Goal: Task Accomplishment & Management: Use online tool/utility

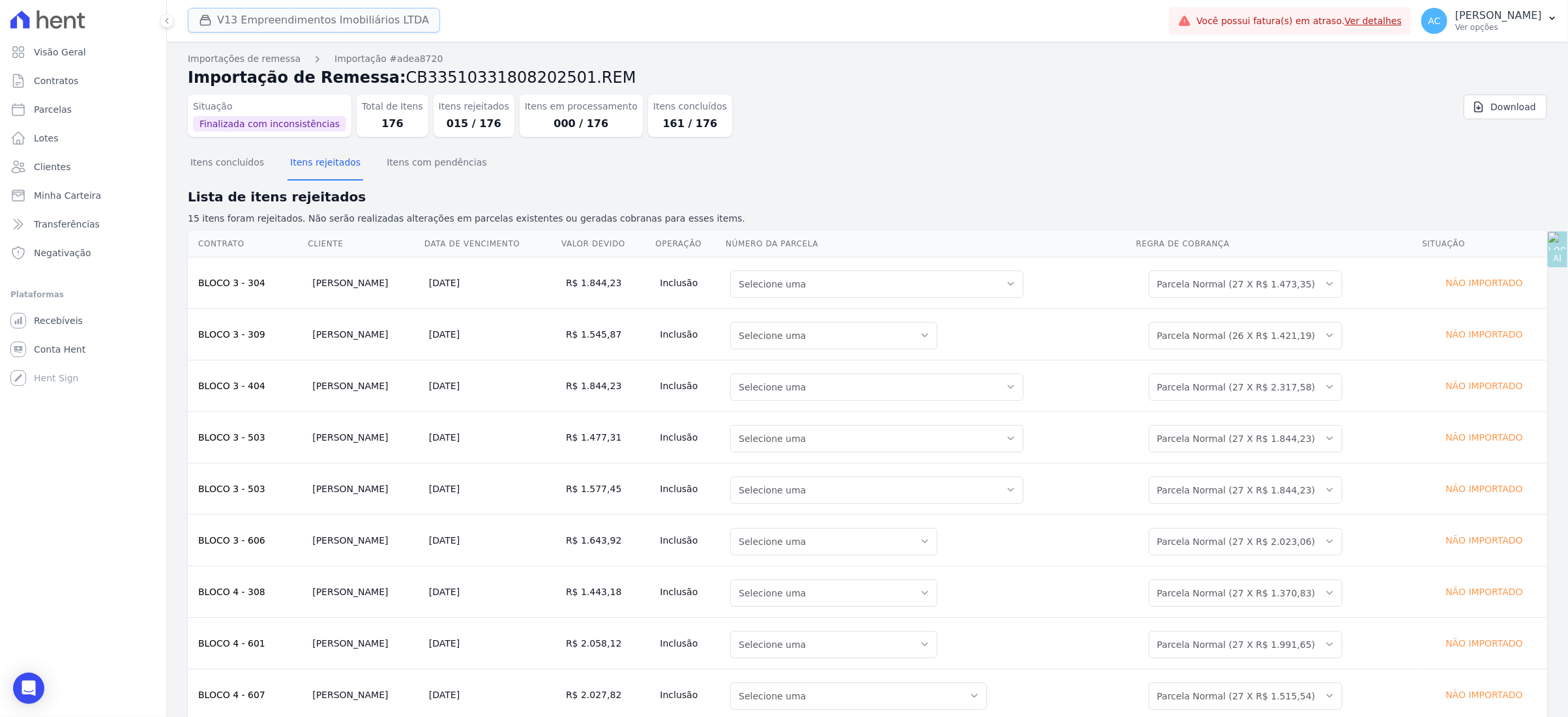
click at [271, 26] on button "V13 Empreendimentos Imobiliários LTDA" at bounding box center [314, 20] width 252 height 25
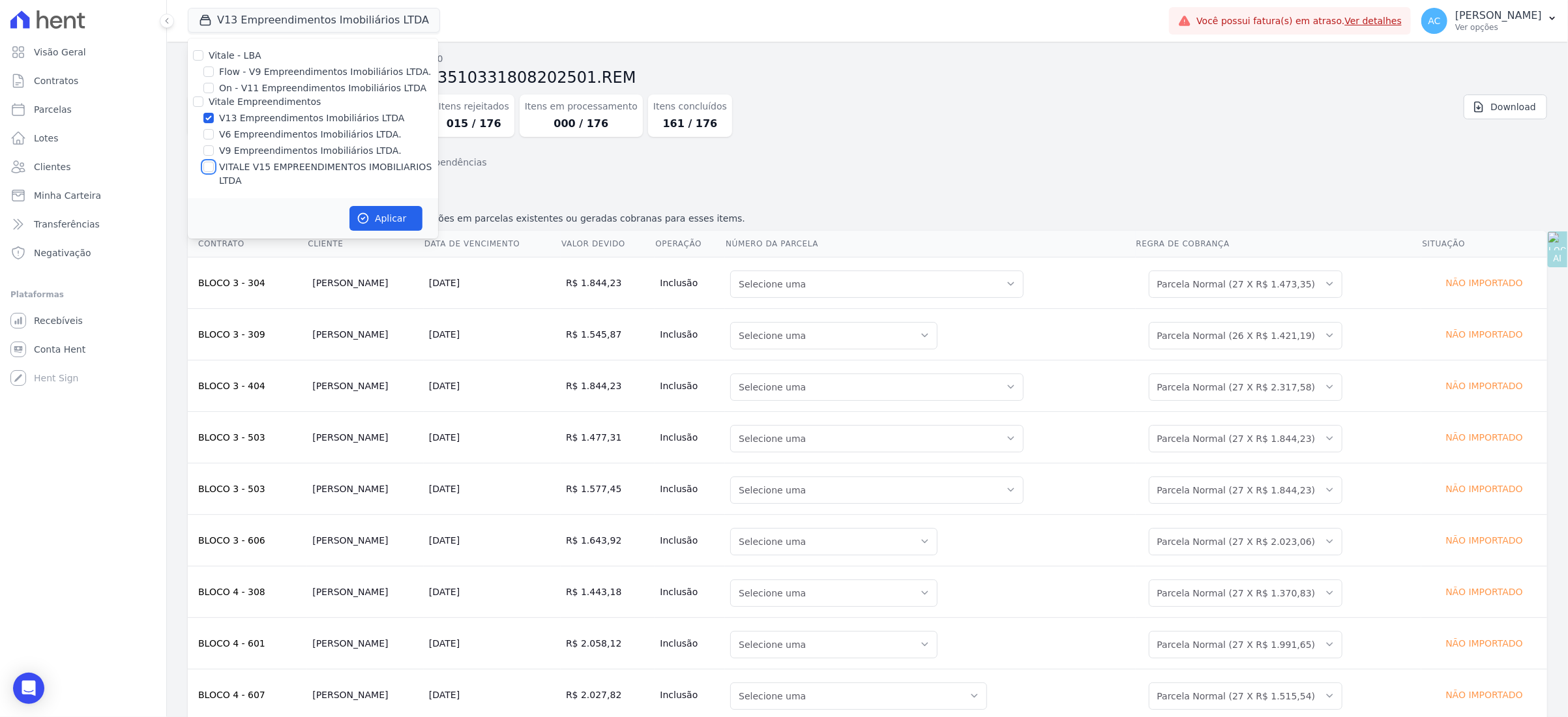
click at [209, 162] on input "VITALE V15 EMPREENDIMENTOS IMOBILIARIOS LTDA" at bounding box center [209, 167] width 10 height 10
checkbox input "true"
click at [379, 206] on button "Aplicar" at bounding box center [386, 218] width 73 height 25
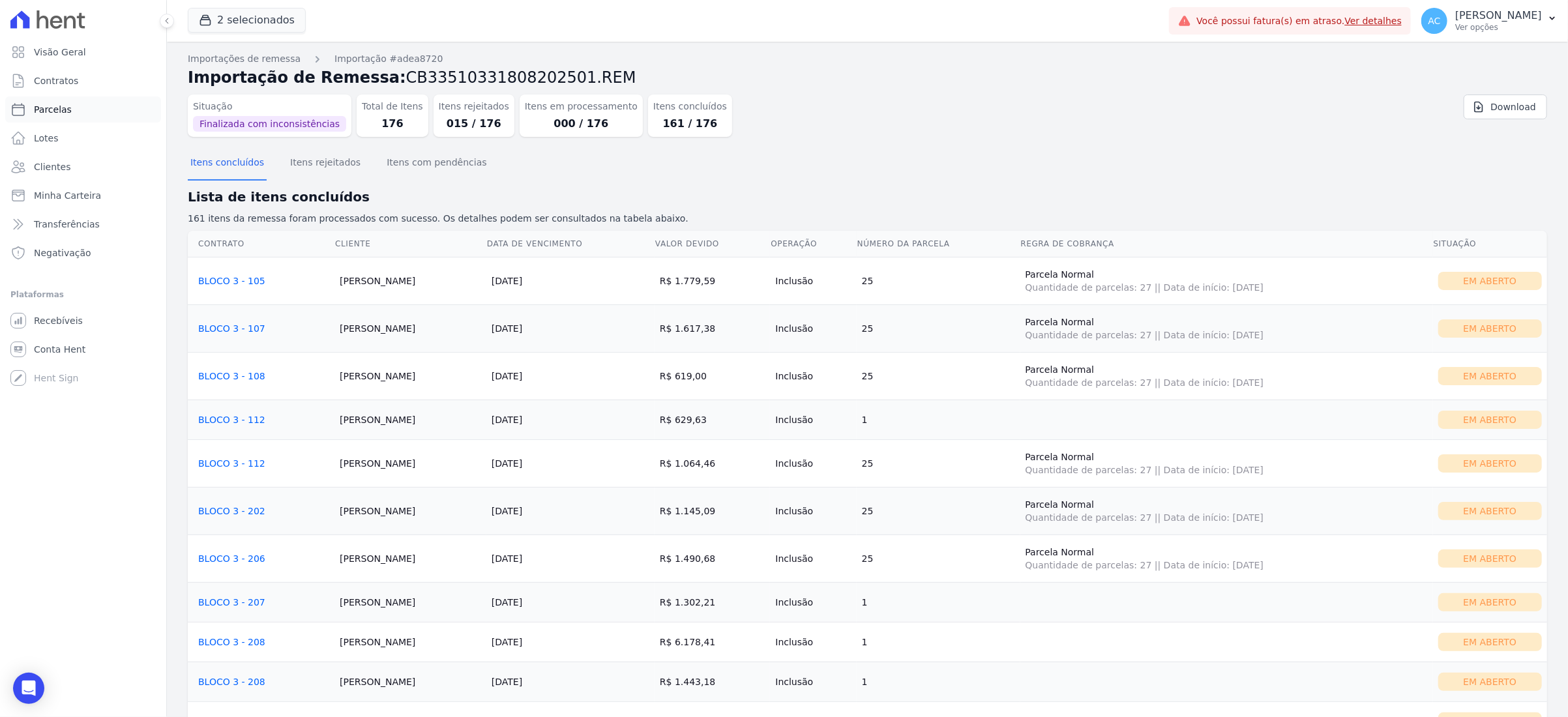
click at [62, 106] on span "Parcelas" at bounding box center [53, 109] width 37 height 13
select select
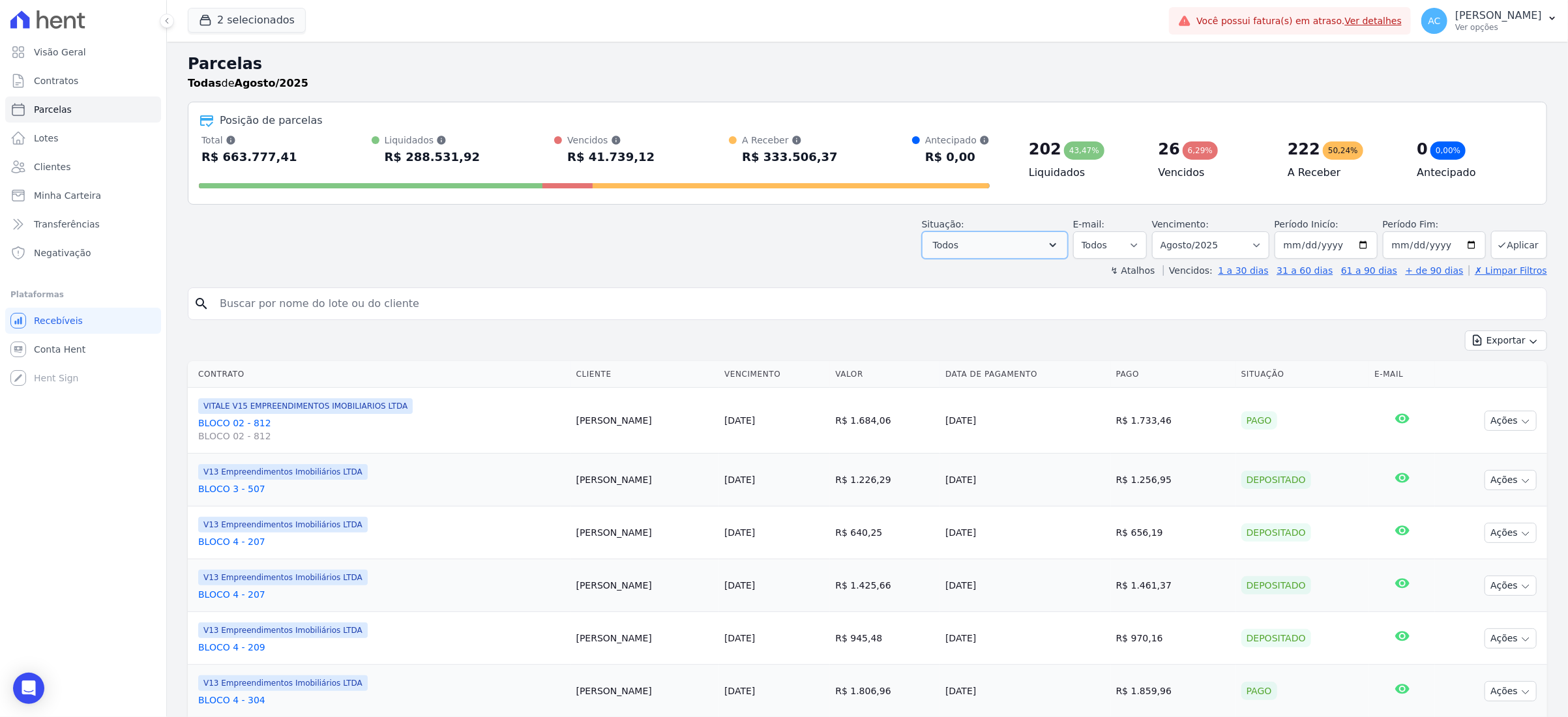
click at [975, 246] on button "Todos" at bounding box center [994, 246] width 146 height 27
click at [940, 283] on div at bounding box center [937, 278] width 10 height 13
click at [943, 275] on input "Selecionar todos" at bounding box center [937, 278] width 10 height 10
checkbox input "false"
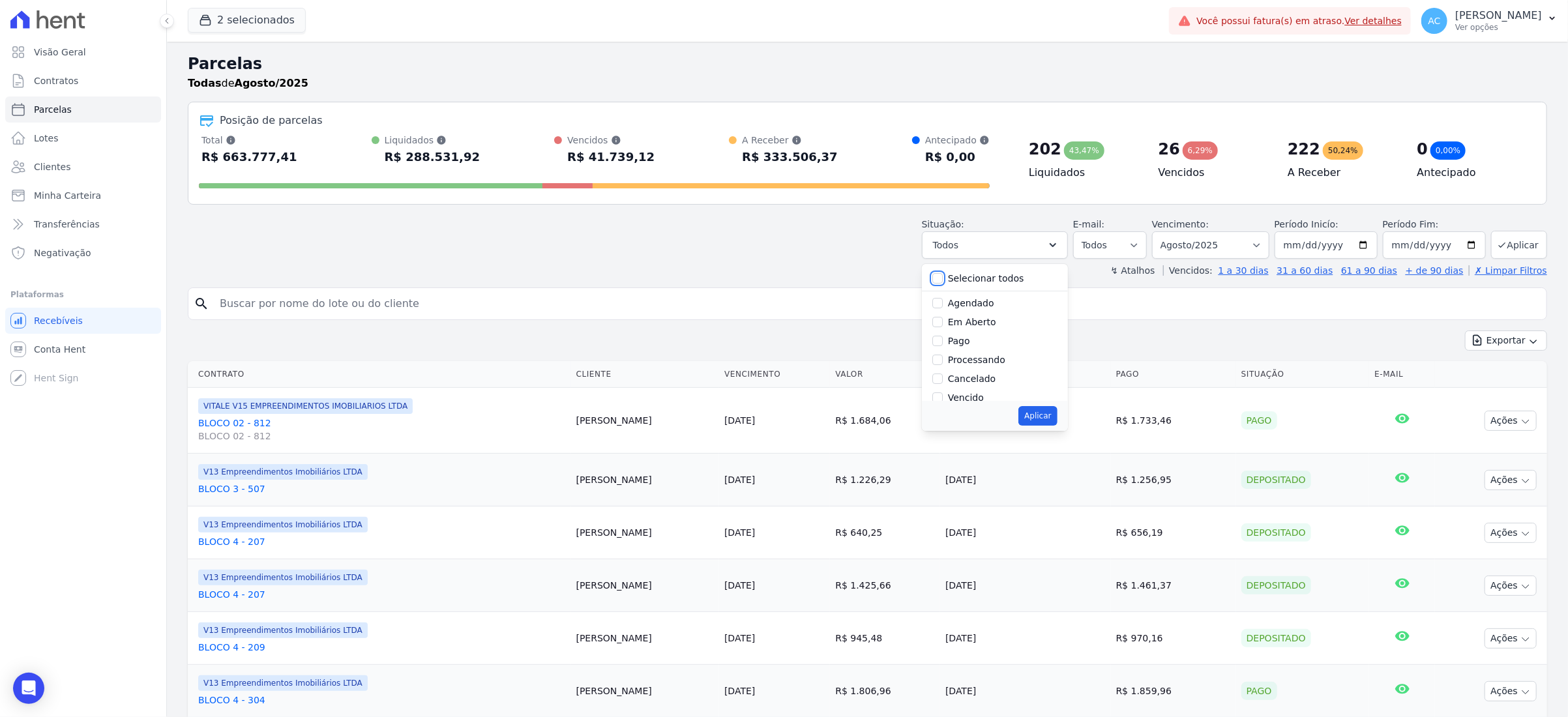
checkbox input "false"
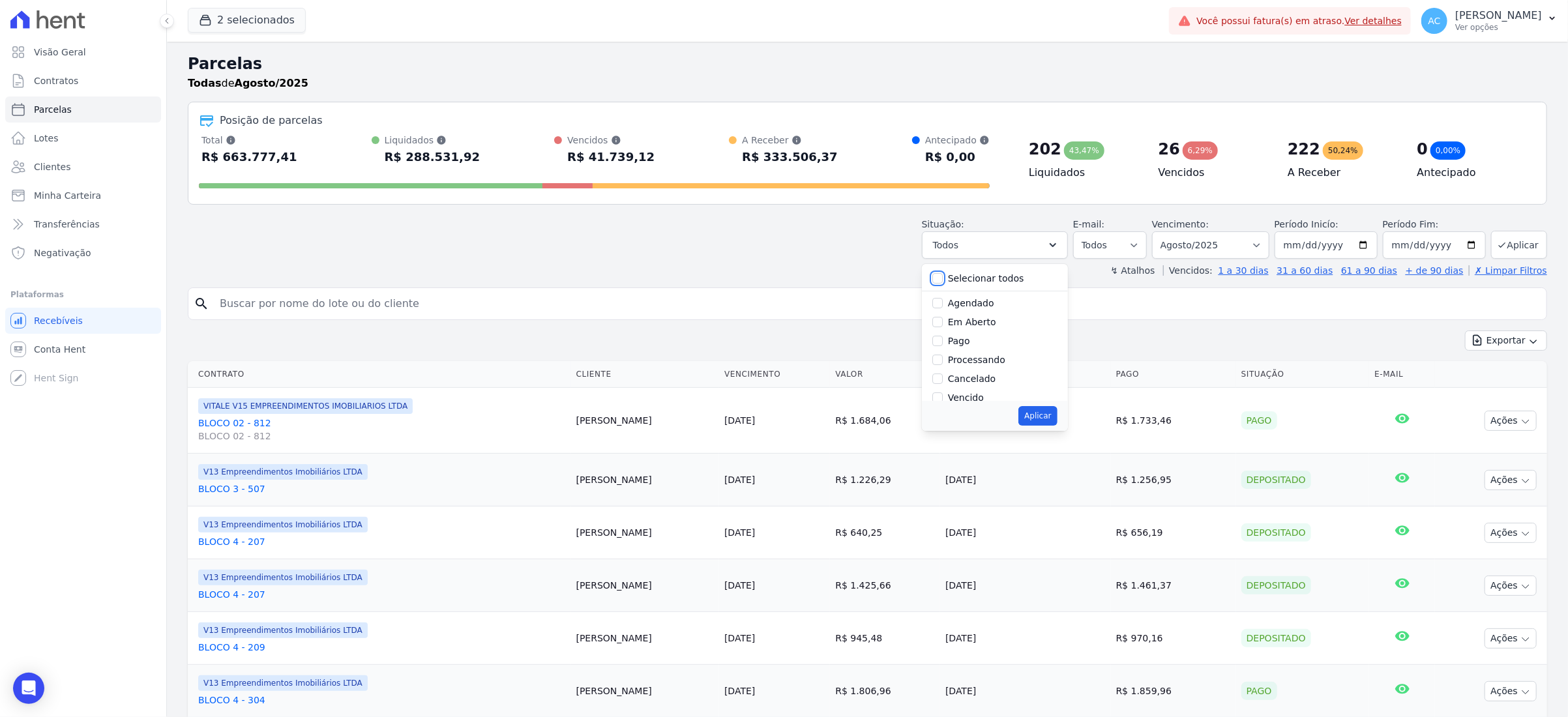
checkbox input "false"
click at [947, 338] on div "Pago" at bounding box center [994, 341] width 125 height 19
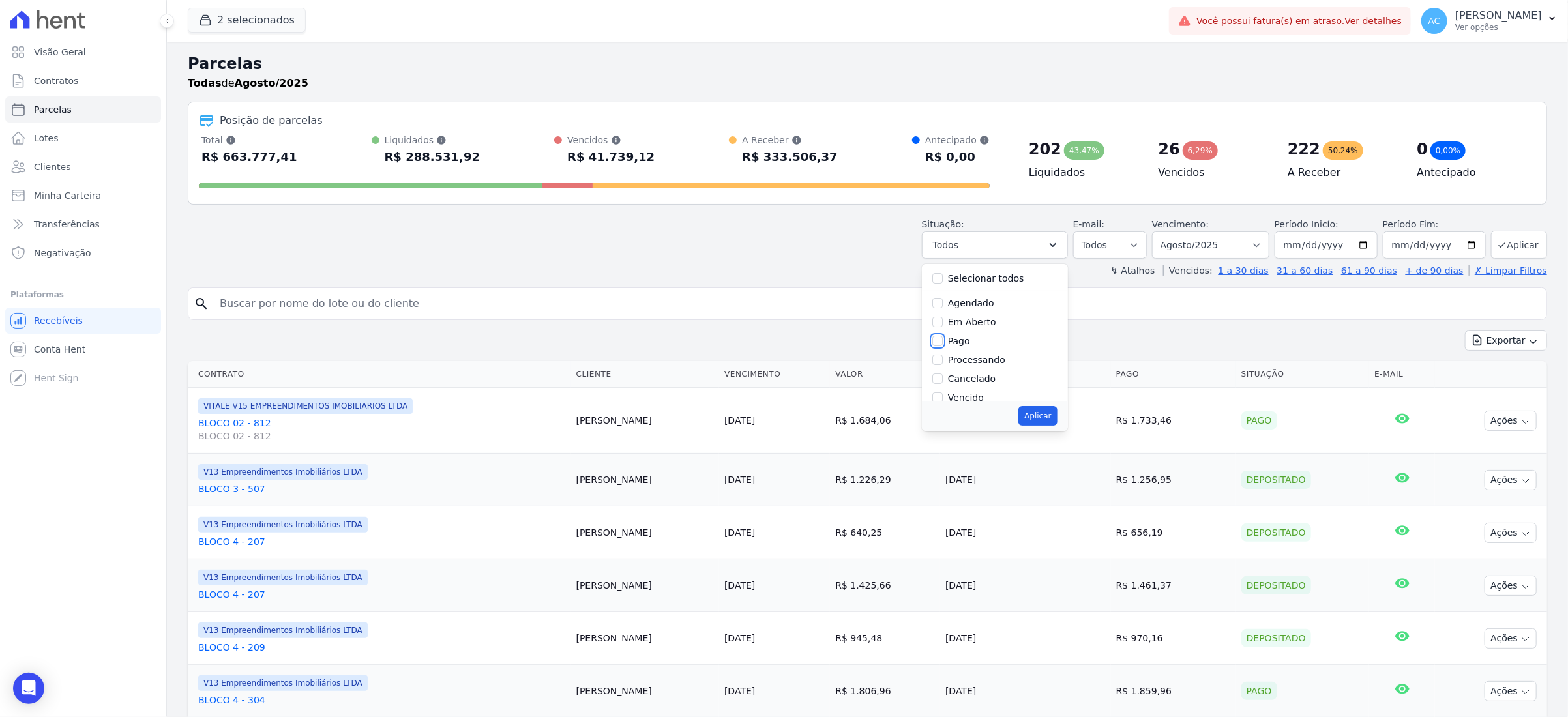
click at [937, 342] on input "Pago" at bounding box center [937, 341] width 10 height 10
checkbox input "true"
click at [942, 329] on input "Transferindo" at bounding box center [937, 329] width 10 height 10
checkbox input "true"
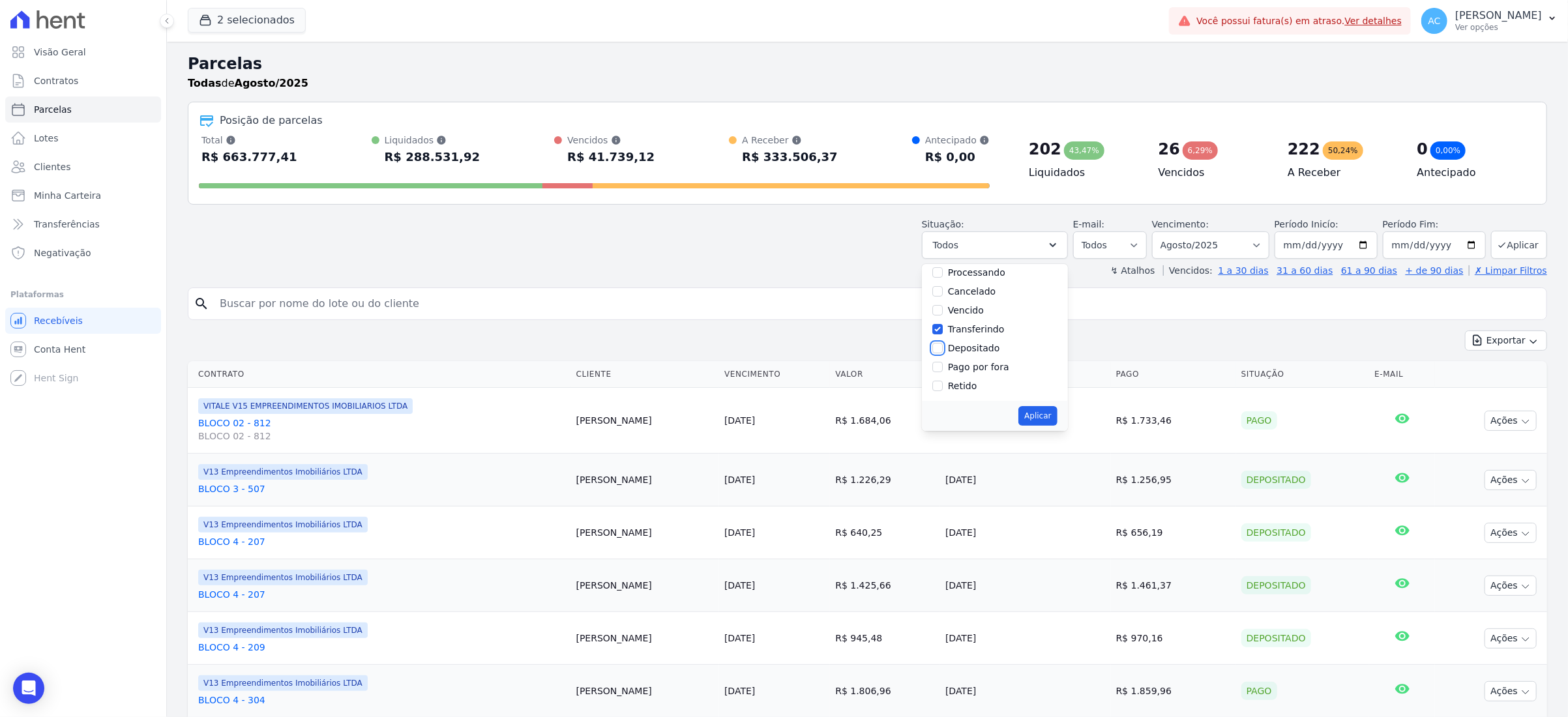
click at [942, 349] on input "Depositado" at bounding box center [937, 348] width 10 height 10
checkbox input "true"
click at [1043, 419] on button "Aplicar" at bounding box center [1037, 416] width 38 height 20
select select "paid"
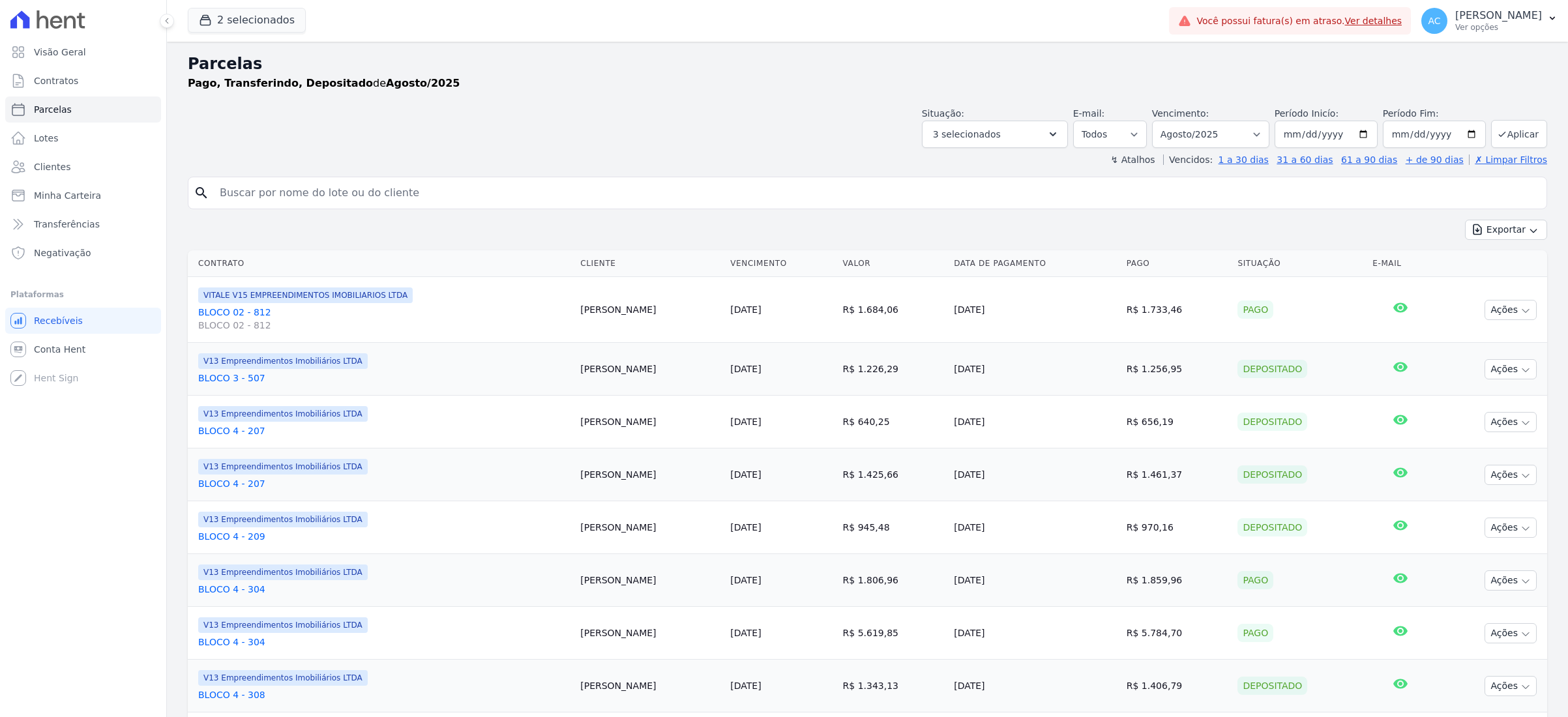
select select
click at [1274, 132] on input "[DATE]" at bounding box center [1325, 135] width 103 height 27
type input "[DATE]"
click at [1517, 137] on button "Aplicar" at bounding box center [1519, 134] width 56 height 28
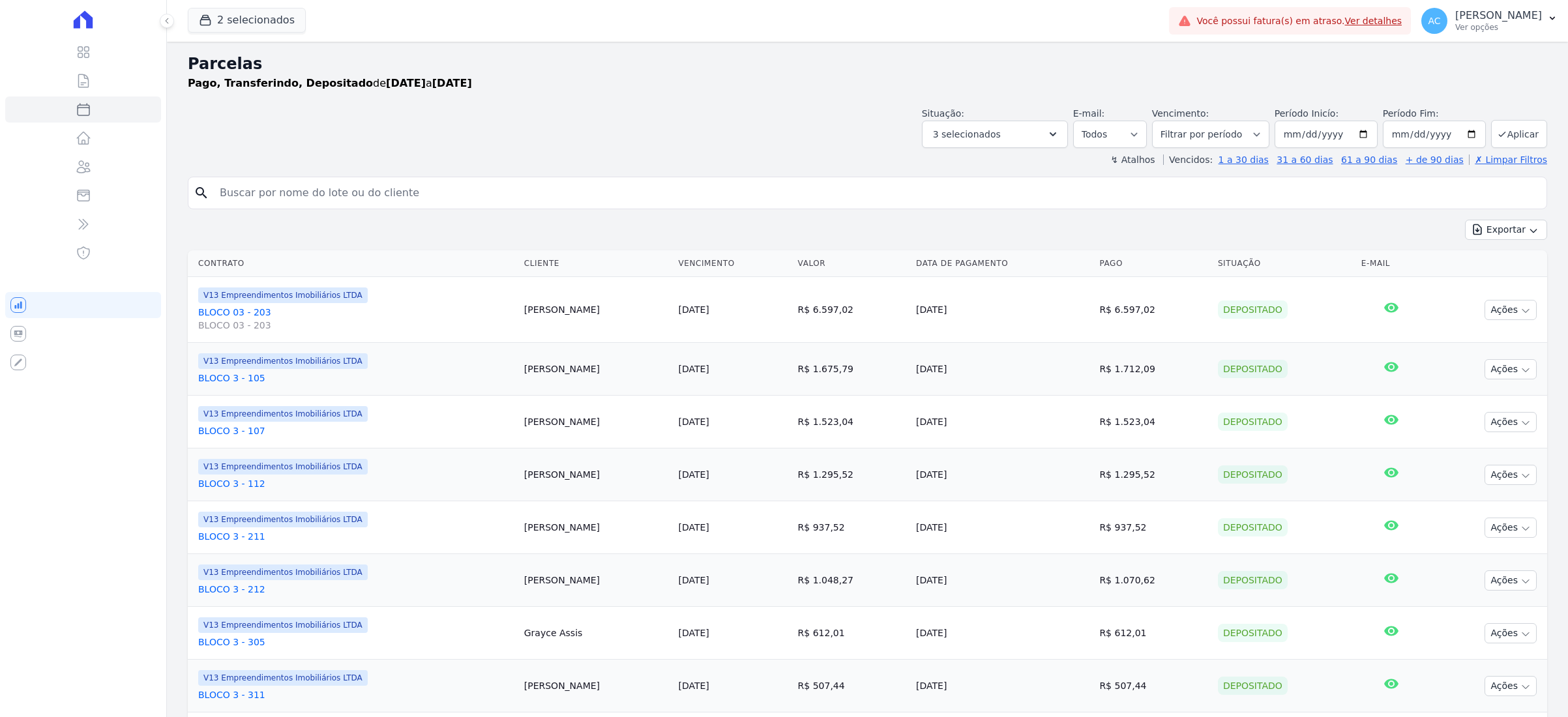
select select
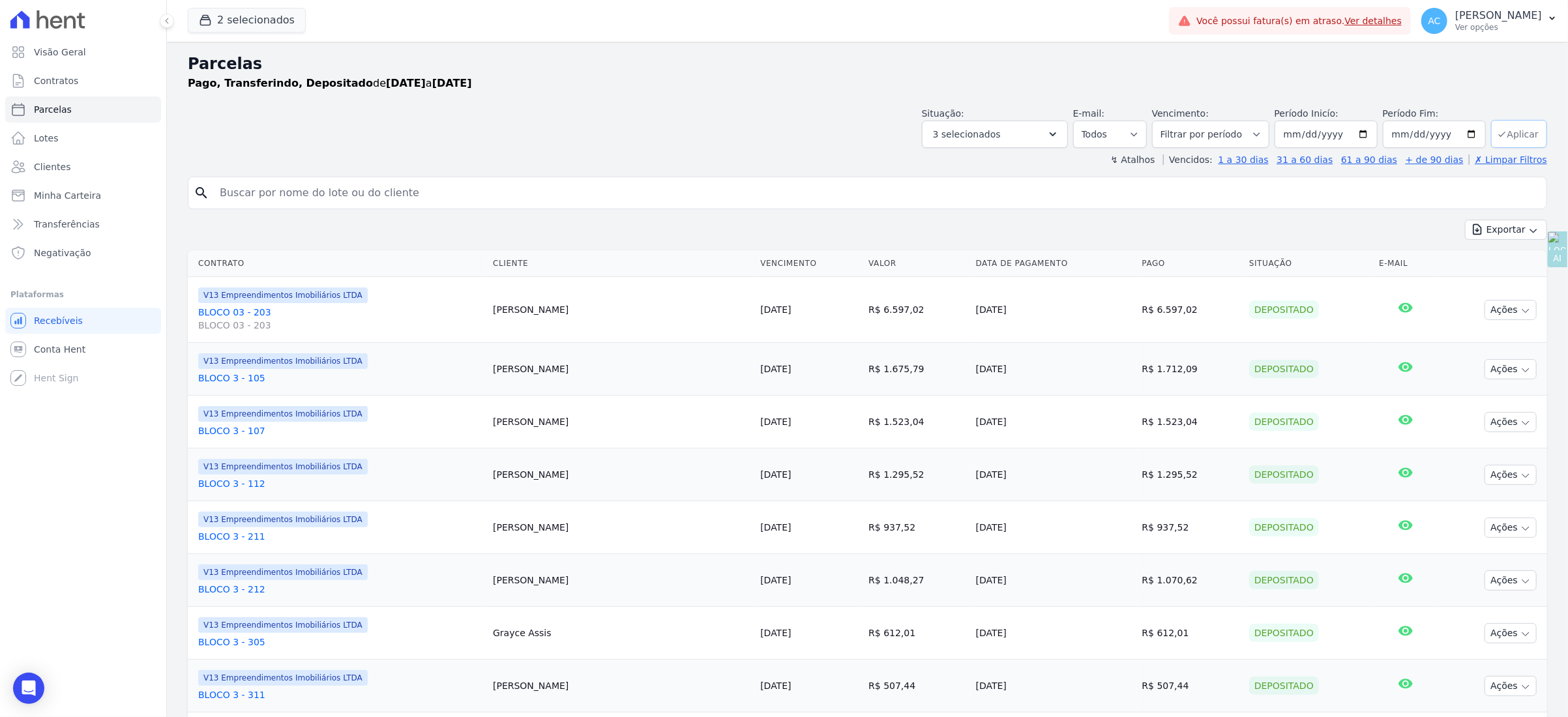
click at [1519, 135] on button "Aplicar" at bounding box center [1519, 134] width 56 height 28
select select
click at [1528, 228] on icon "button" at bounding box center [1533, 231] width 10 height 10
click at [1498, 283] on span "Exportar CSV" at bounding box center [1504, 282] width 69 height 13
